Goal: Transaction & Acquisition: Purchase product/service

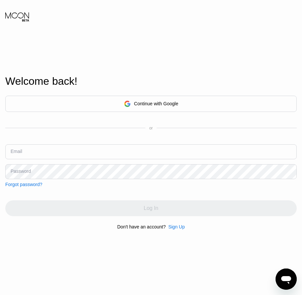
click at [176, 229] on div "Sign Up" at bounding box center [176, 226] width 17 height 5
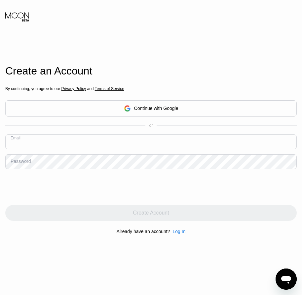
paste input "[EMAIL_ADDRESS][DOMAIN_NAME]"
type input "[EMAIL_ADDRESS][DOMAIN_NAME]"
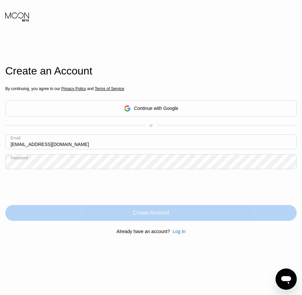
click at [166, 216] on div "Create Account" at bounding box center [151, 212] width 36 height 7
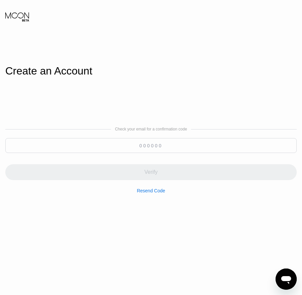
paste input "526905"
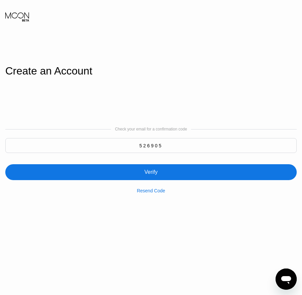
type input "526905"
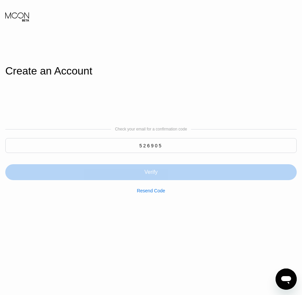
click at [154, 171] on div "Verify" at bounding box center [151, 172] width 13 height 7
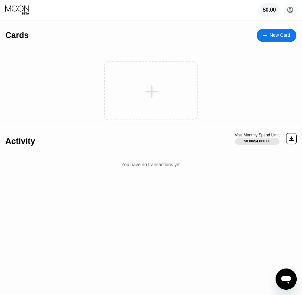
click at [281, 32] on div "New Card" at bounding box center [280, 35] width 21 height 6
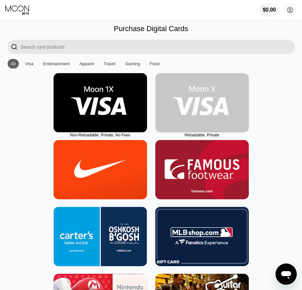
click at [203, 128] on img at bounding box center [203, 102] width 94 height 59
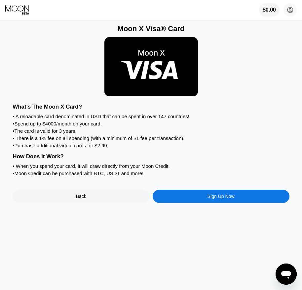
drag, startPoint x: 212, startPoint y: 200, endPoint x: 213, endPoint y: 204, distance: 4.2
click at [212, 201] on div "What's The Moon X Card? • A reloadable card denominated in USD that can be spen…" at bounding box center [151, 151] width 277 height 103
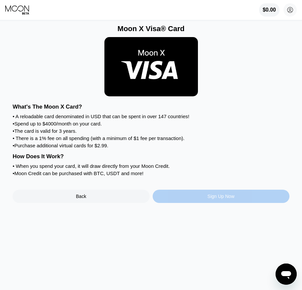
click at [213, 199] on div "Sign Up Now" at bounding box center [221, 196] width 27 height 5
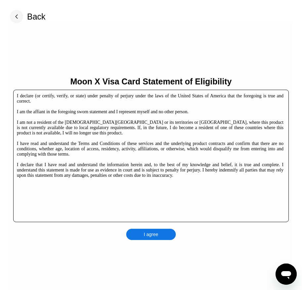
click at [164, 231] on div "I agree" at bounding box center [151, 234] width 50 height 11
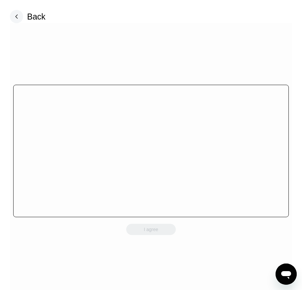
click at [165, 236] on div "I agree" at bounding box center [151, 158] width 283 height 270
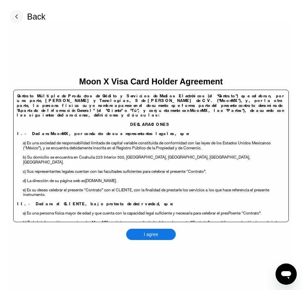
click at [165, 234] on div "I agree" at bounding box center [151, 234] width 50 height 11
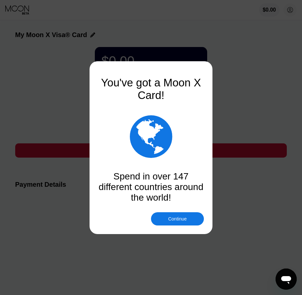
click at [172, 221] on div "Continue" at bounding box center [177, 218] width 19 height 5
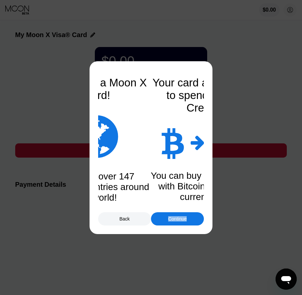
click at [172, 221] on div "Continue" at bounding box center [177, 218] width 19 height 5
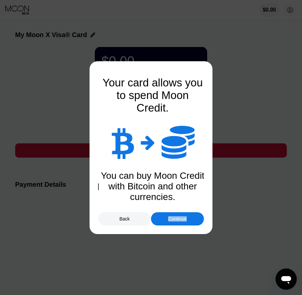
click at [172, 221] on div "Continue" at bounding box center [177, 218] width 19 height 5
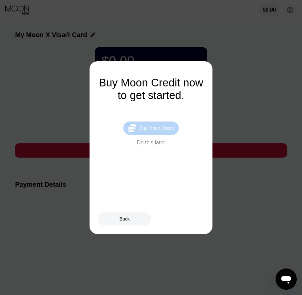
click at [165, 131] on div "Buy Moon Credit" at bounding box center [157, 127] width 34 height 5
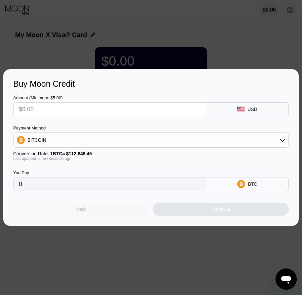
click at [96, 207] on div "Back" at bounding box center [81, 209] width 137 height 13
